Goal: Information Seeking & Learning: Learn about a topic

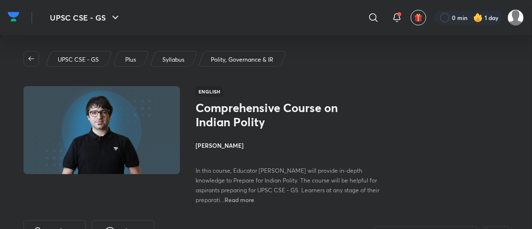
drag, startPoint x: 0, startPoint y: 0, endPoint x: 199, endPoint y: 135, distance: 240.9
click at [198, 133] on div "Comprehensive Course on Indian Polity [PERSON_NAME] In this course, Educator [P…" at bounding box center [292, 153] width 195 height 104
drag, startPoint x: 205, startPoint y: 144, endPoint x: 384, endPoint y: 43, distance: 205.8
click at [434, 75] on div "UPSC CSE - GS Plus Syllabus Polity, Governance & IR English Comprehensive Cours…" at bounding box center [266, 150] width 532 height 230
click at [374, 14] on icon at bounding box center [373, 17] width 8 height 8
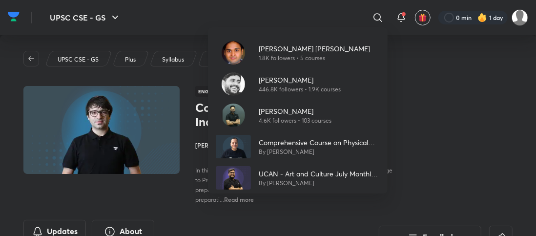
click at [264, 20] on div "[PERSON_NAME] [PERSON_NAME] 1.8K followers • 5 courses [PERSON_NAME] 446.8K fol…" at bounding box center [268, 118] width 536 height 236
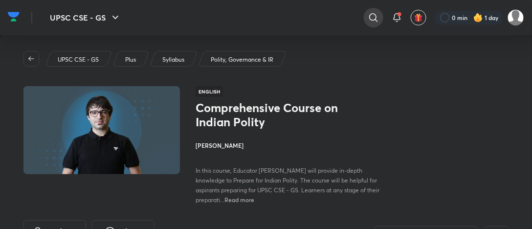
click at [374, 17] on icon at bounding box center [373, 18] width 12 height 12
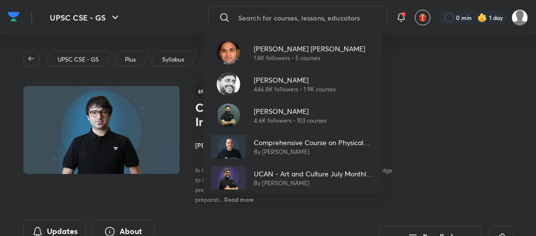
click at [323, 14] on div "[PERSON_NAME] [PERSON_NAME] 1.8K followers • 5 courses [PERSON_NAME] 446.8K fol…" at bounding box center [268, 118] width 536 height 236
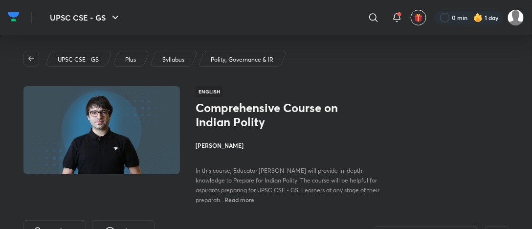
click at [363, 21] on div "​" at bounding box center [293, 17] width 180 height 23
click at [369, 21] on icon at bounding box center [373, 18] width 12 height 12
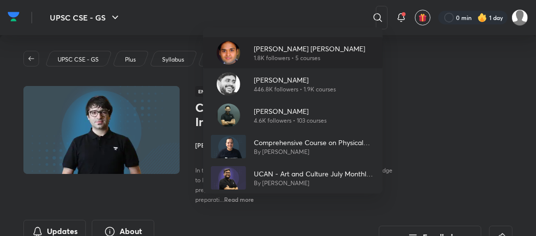
click at [293, 57] on p "1.8K followers • 5 courses" at bounding box center [309, 58] width 111 height 9
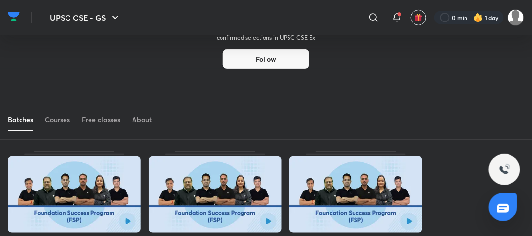
scroll to position [4, 0]
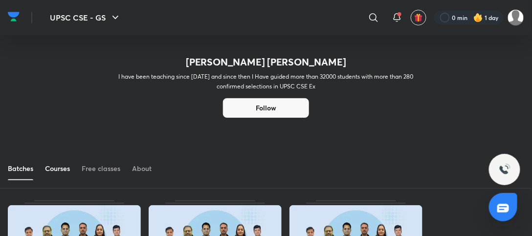
click at [65, 171] on div "Courses" at bounding box center [57, 169] width 25 height 10
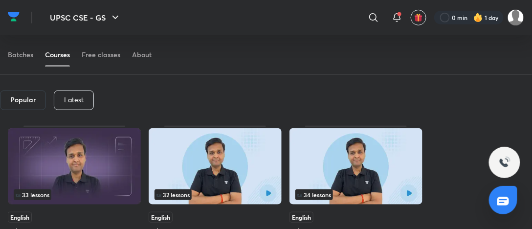
scroll to position [137, 0]
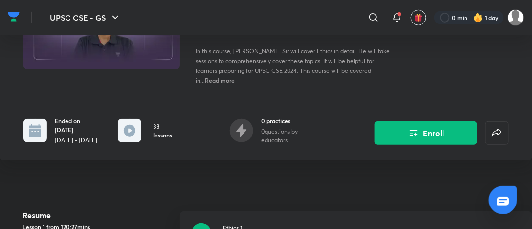
scroll to position [195, 0]
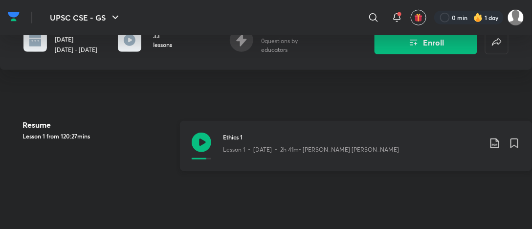
click at [198, 143] on icon at bounding box center [202, 142] width 20 height 20
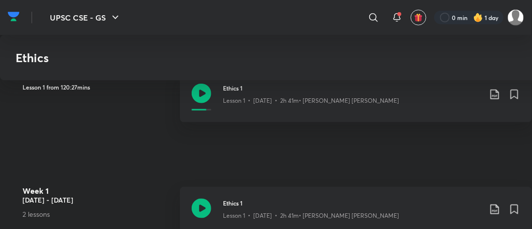
scroll to position [244, 0]
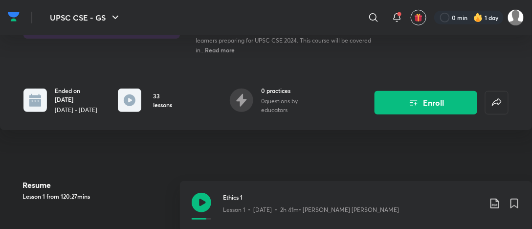
scroll to position [147, 0]
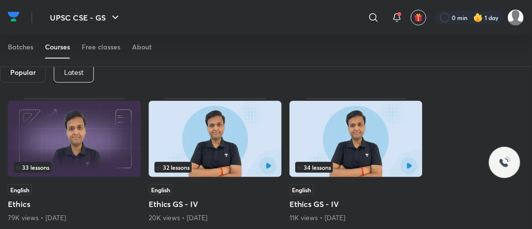
scroll to position [137, 0]
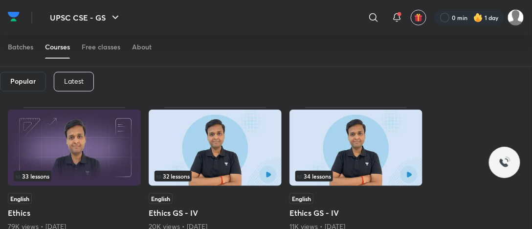
click at [73, 84] on p "Latest" at bounding box center [74, 81] width 20 height 8
click at [73, 85] on h6 "Latest" at bounding box center [73, 81] width 20 height 8
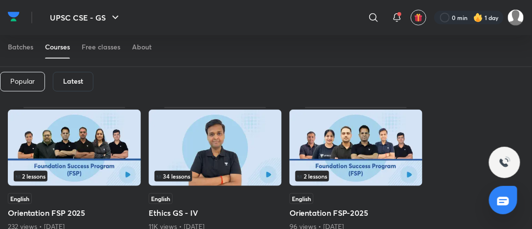
click at [208, 150] on img at bounding box center [215, 147] width 133 height 76
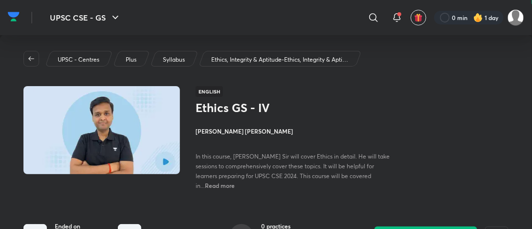
click at [164, 163] on img at bounding box center [101, 130] width 159 height 90
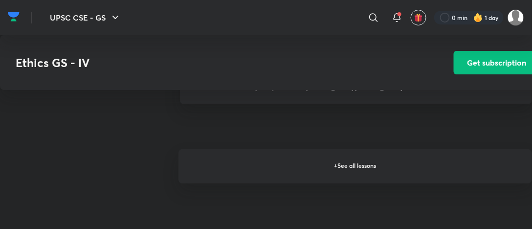
scroll to position [879, 0]
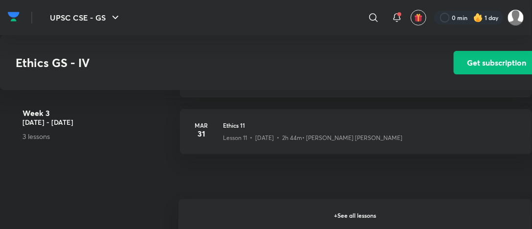
click at [227, 205] on h6 "+ See all lessons" at bounding box center [354, 216] width 353 height 34
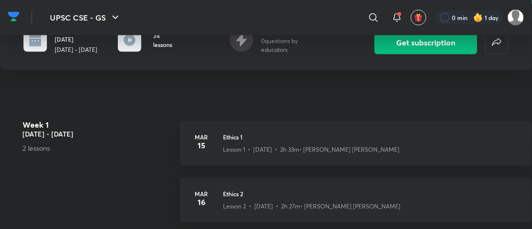
scroll to position [49, 0]
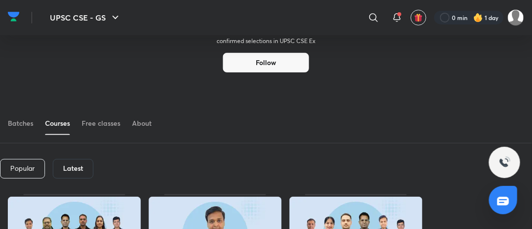
scroll to position [49, 0]
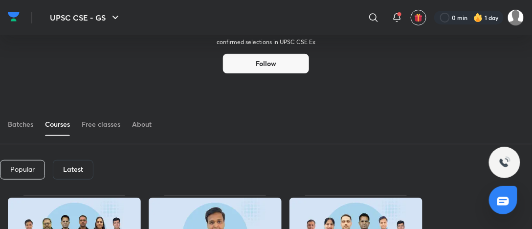
click at [46, 167] on div "Popular Latest" at bounding box center [277, 169] width 555 height 51
click at [38, 170] on div "Popular" at bounding box center [22, 170] width 45 height 20
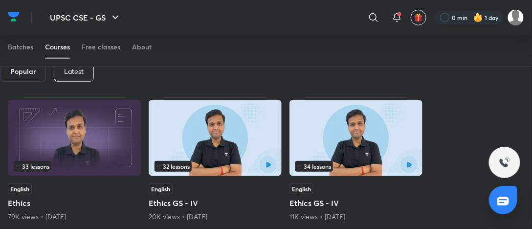
scroll to position [195, 0]
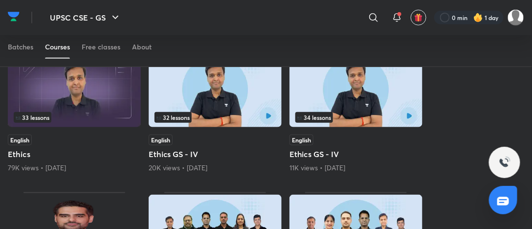
click at [88, 111] on img at bounding box center [74, 89] width 133 height 76
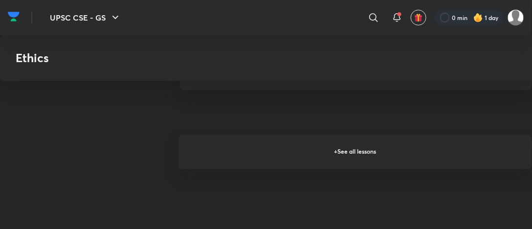
scroll to position [977, 0]
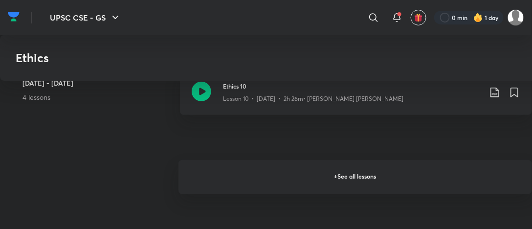
click at [244, 185] on h6 "+ See all lessons" at bounding box center [354, 177] width 353 height 34
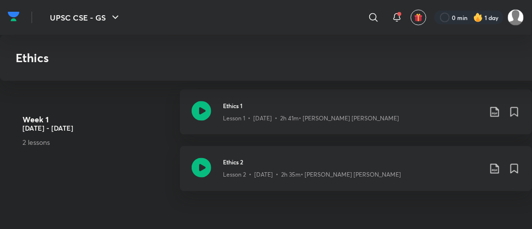
scroll to position [293, 0]
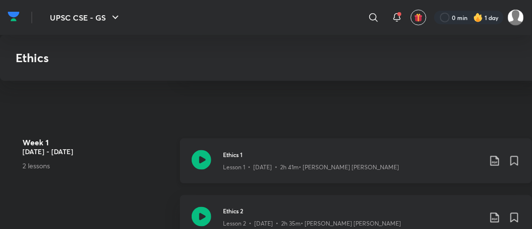
click at [253, 161] on div "Lesson 1 • [DATE] • 2h 41m • [PERSON_NAME] [PERSON_NAME]" at bounding box center [352, 165] width 258 height 13
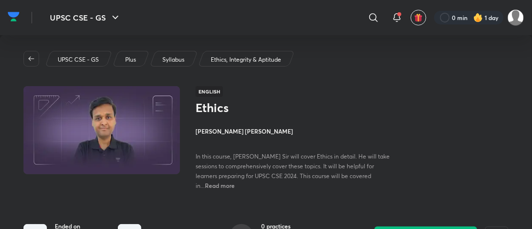
click at [129, 148] on img at bounding box center [101, 130] width 159 height 90
click at [223, 187] on span "Read more" at bounding box center [220, 185] width 30 height 8
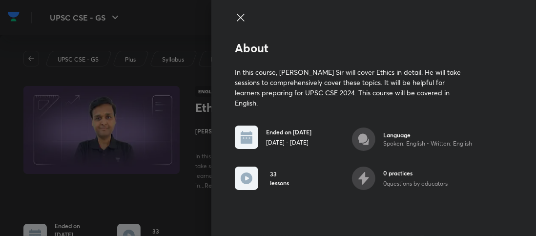
click at [241, 19] on icon at bounding box center [240, 17] width 7 height 7
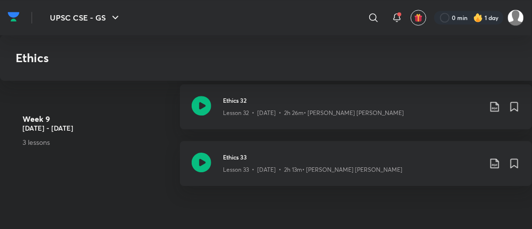
scroll to position [2506, 0]
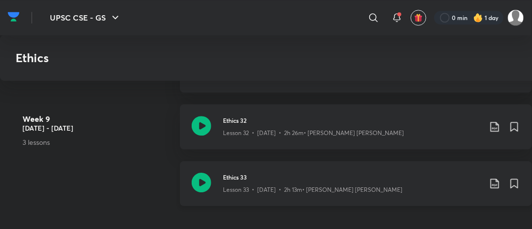
click at [237, 183] on div "Lesson 33 • [DATE] • 2h 13m • [PERSON_NAME] [PERSON_NAME]" at bounding box center [352, 187] width 258 height 13
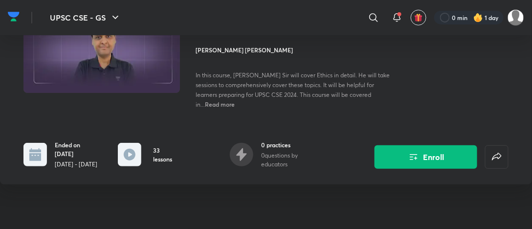
scroll to position [81, 0]
click at [409, 155] on icon "Enroll" at bounding box center [413, 156] width 12 height 12
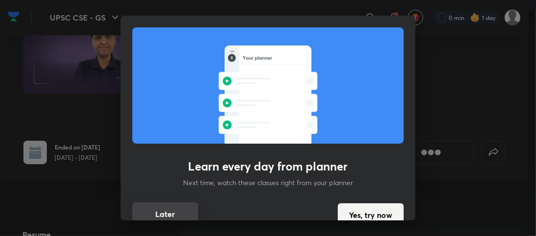
click at [170, 212] on button "Later" at bounding box center [165, 213] width 66 height 23
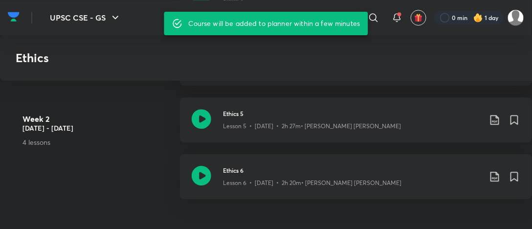
scroll to position [667, 0]
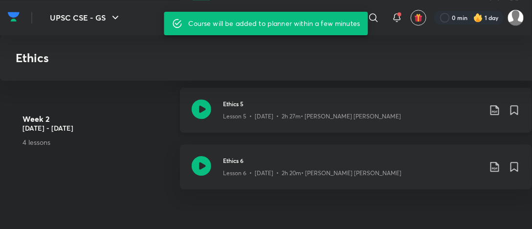
click at [498, 112] on icon at bounding box center [494, 110] width 8 height 10
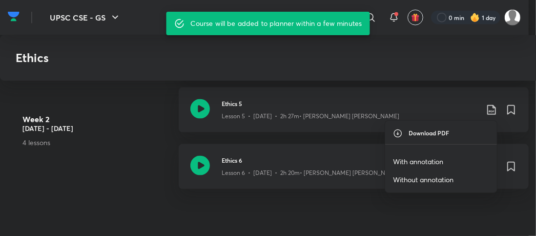
click at [417, 165] on p "With annotation" at bounding box center [418, 161] width 50 height 10
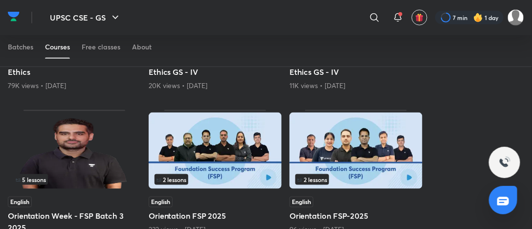
scroll to position [195, 0]
